Goal: Transaction & Acquisition: Purchase product/service

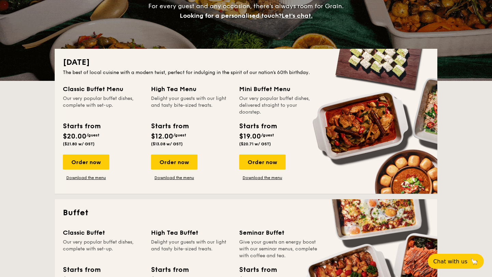
scroll to position [113, 0]
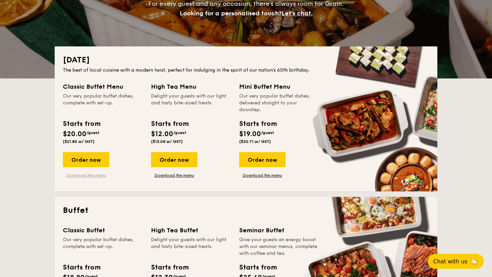
click at [94, 176] on link "Download the menu" at bounding box center [86, 175] width 46 height 5
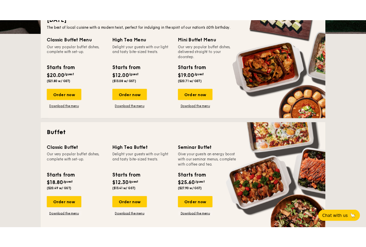
scroll to position [0, 0]
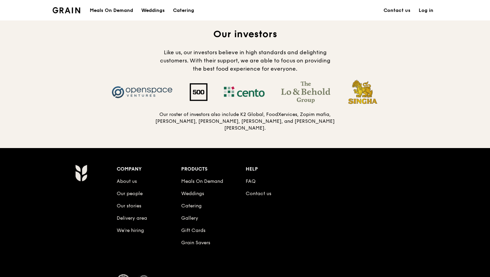
scroll to position [669, 0]
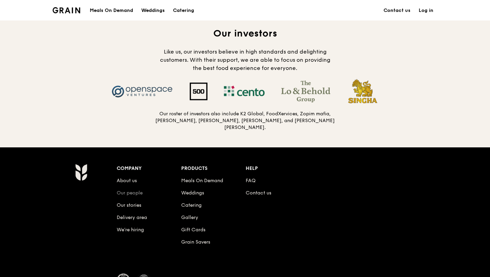
click at [129, 190] on link "Our people" at bounding box center [130, 193] width 26 height 6
click at [133, 203] on link "Our stories" at bounding box center [129, 206] width 25 height 6
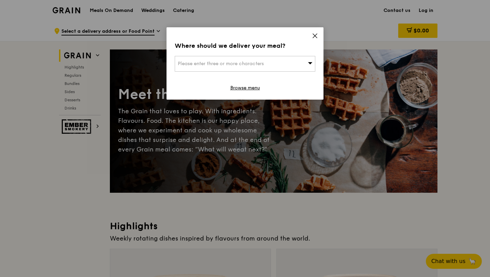
click at [310, 65] on icon at bounding box center [310, 62] width 5 height 5
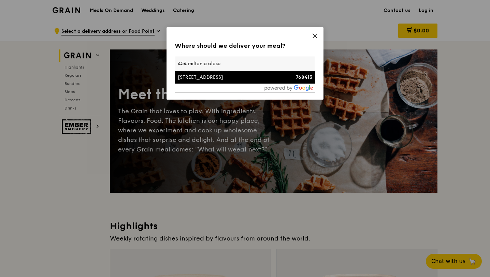
click at [189, 64] on input "454 miltonia close" at bounding box center [245, 63] width 140 height 15
type input "454 miltonia close"
click at [208, 78] on div "[STREET_ADDRESS]" at bounding box center [228, 77] width 101 height 7
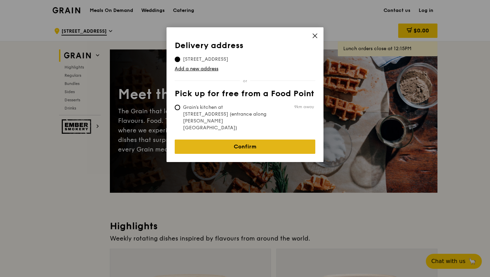
click at [233, 140] on link "Confirm" at bounding box center [245, 147] width 141 height 14
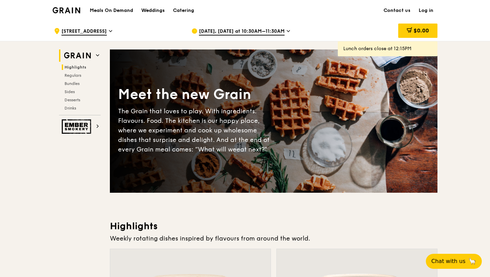
click at [77, 66] on span "Highlights" at bounding box center [76, 67] width 22 height 5
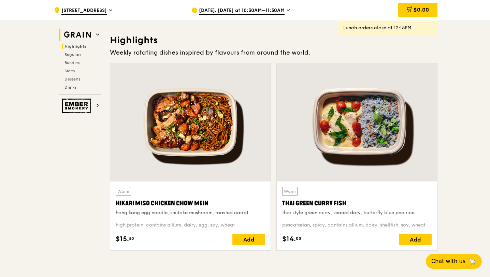
scroll to position [193, 0]
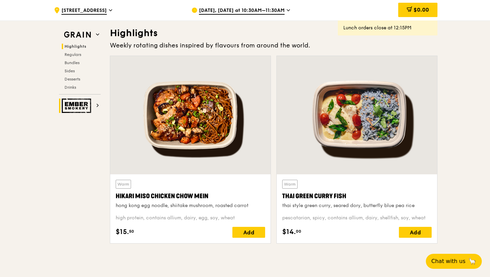
click at [84, 106] on img at bounding box center [77, 106] width 31 height 14
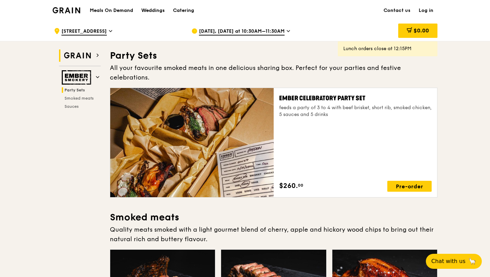
click at [88, 58] on img at bounding box center [77, 56] width 31 height 12
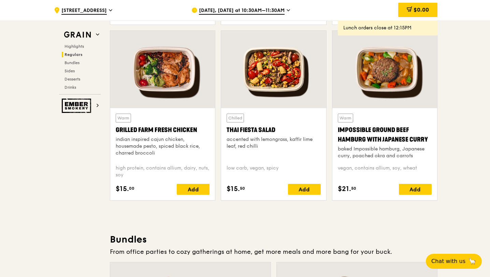
scroll to position [785, 0]
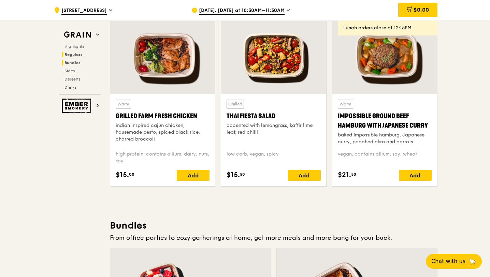
click at [80, 65] on span "Bundles" at bounding box center [73, 62] width 16 height 5
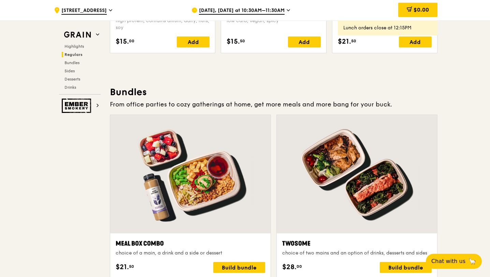
scroll to position [916, 0]
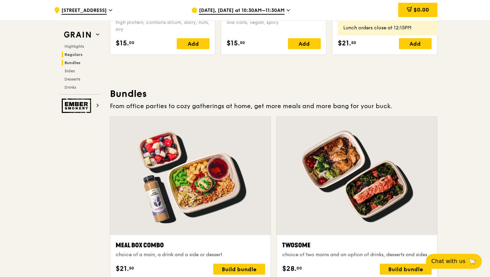
click at [77, 61] on span "Bundles" at bounding box center [73, 62] width 16 height 5
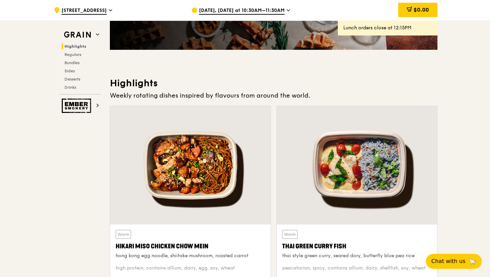
scroll to position [0, 0]
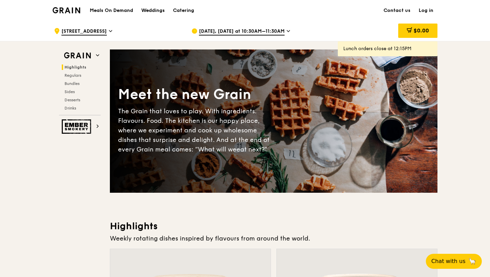
click at [123, 11] on h1 "Meals On Demand" at bounding box center [111, 10] width 43 height 7
click at [150, 9] on div "Weddings" at bounding box center [153, 10] width 24 height 20
